Goal: Task Accomplishment & Management: Manage account settings

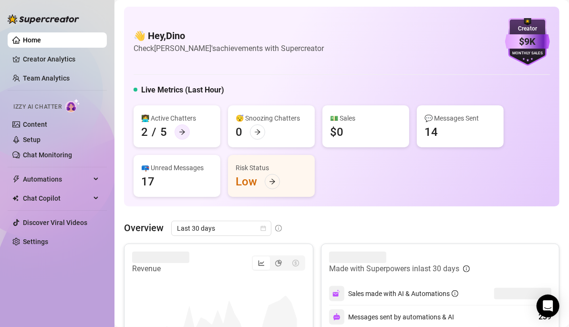
click at [184, 131] on icon "arrow-right" at bounding box center [182, 132] width 7 height 7
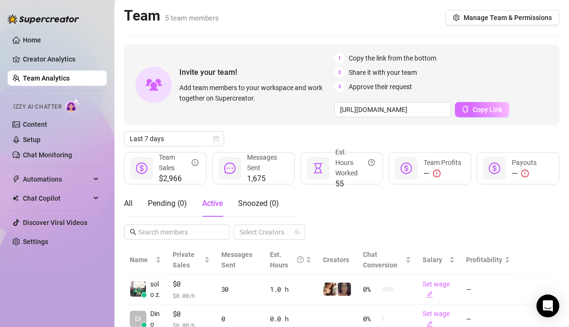
click at [479, 107] on span "Copy Link" at bounding box center [487, 110] width 30 height 8
click at [171, 201] on div "Pending ( 0 )" at bounding box center [167, 203] width 39 height 11
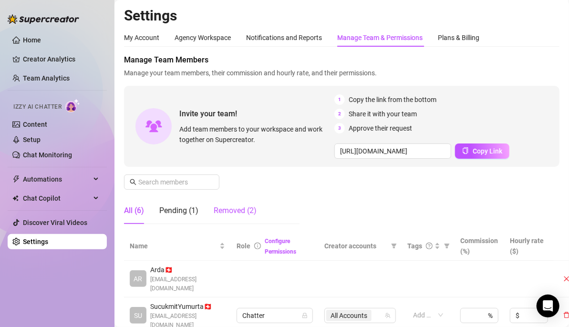
click at [244, 208] on div "Removed (2)" at bounding box center [235, 210] width 43 height 11
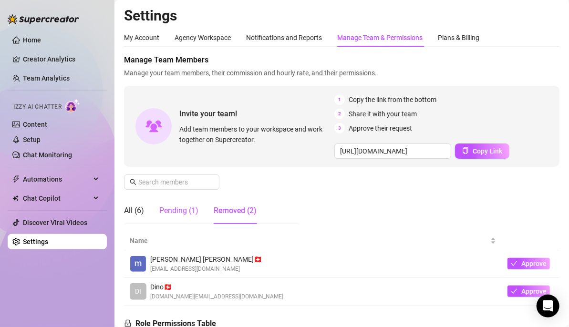
click at [187, 211] on div "Pending (1)" at bounding box center [178, 210] width 39 height 11
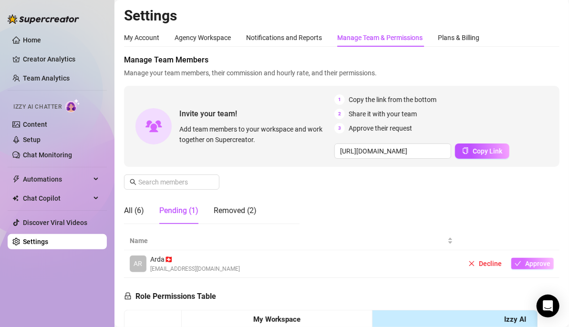
click at [535, 262] on span "Approve" at bounding box center [537, 264] width 25 height 8
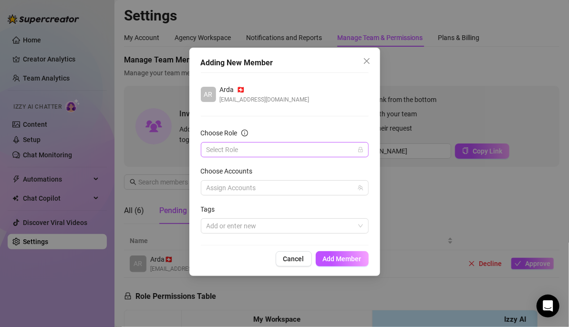
click at [299, 148] on input "Choose Role" at bounding box center [280, 150] width 148 height 14
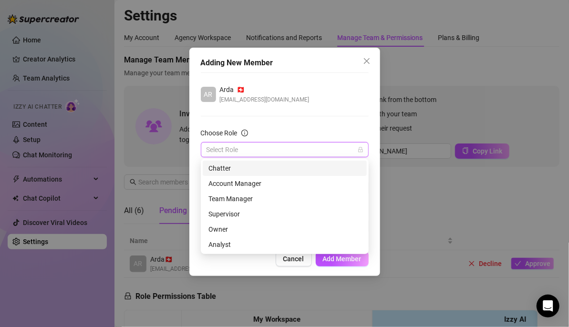
click at [246, 168] on div "Chatter" at bounding box center [284, 168] width 153 height 10
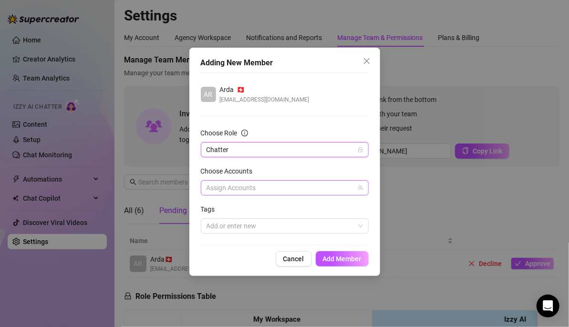
click at [275, 189] on div at bounding box center [280, 187] width 154 height 13
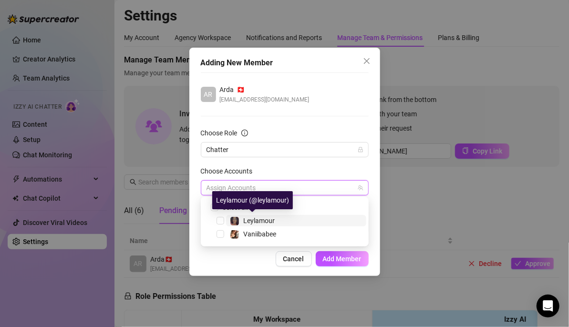
click at [234, 223] on img at bounding box center [234, 221] width 9 height 9
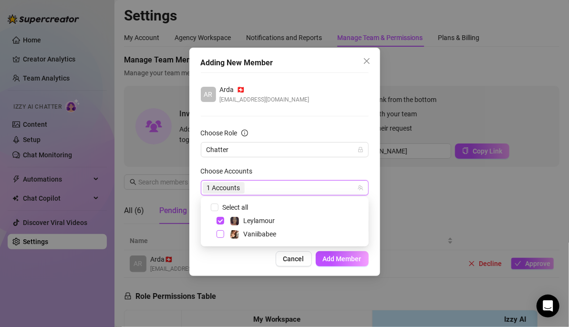
click at [219, 232] on span "Select tree node" at bounding box center [220, 234] width 8 height 8
checkbox input "true"
click at [269, 172] on div "Choose Accounts" at bounding box center [285, 173] width 168 height 14
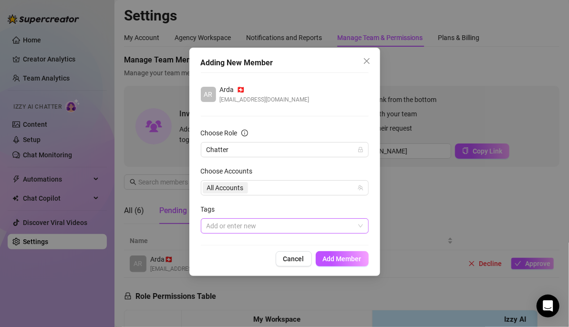
click at [219, 225] on div at bounding box center [280, 225] width 154 height 13
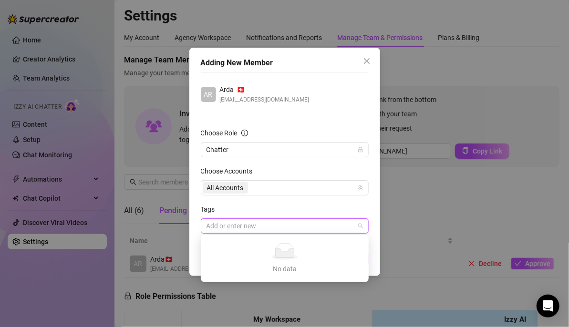
click at [276, 206] on div "Tags" at bounding box center [285, 211] width 168 height 14
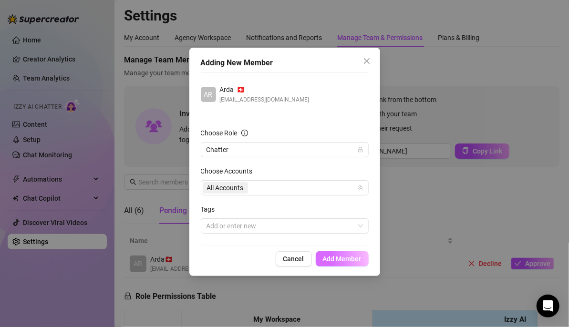
click at [339, 255] on span "Add Member" at bounding box center [342, 259] width 39 height 8
